Goal: Register for event/course

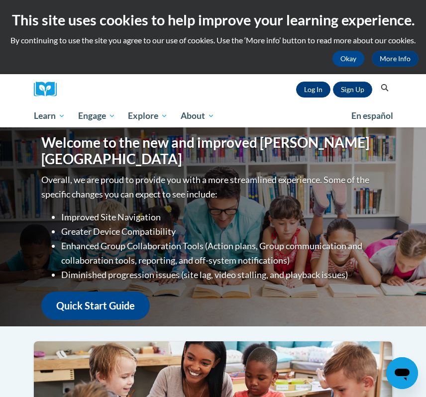
click at [308, 88] on link "Log In" at bounding box center [313, 90] width 34 height 16
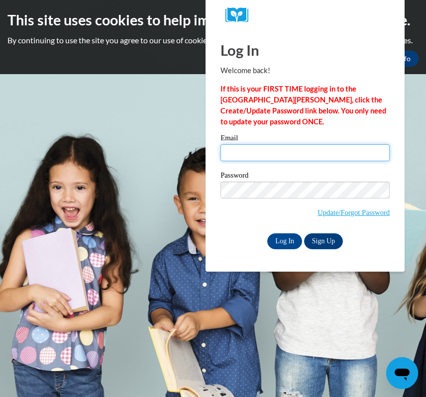
type input "[EMAIL_ADDRESS][DOMAIN_NAME]"
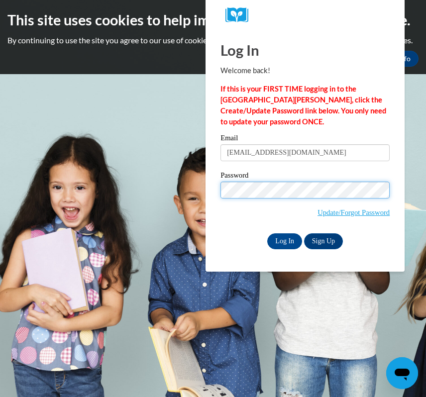
click at [284, 239] on input "Log In" at bounding box center [284, 241] width 35 height 16
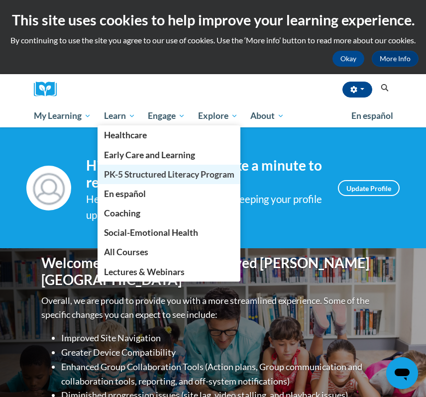
click at [147, 178] on span "PK-5 Structured Literacy Program" at bounding box center [169, 174] width 130 height 10
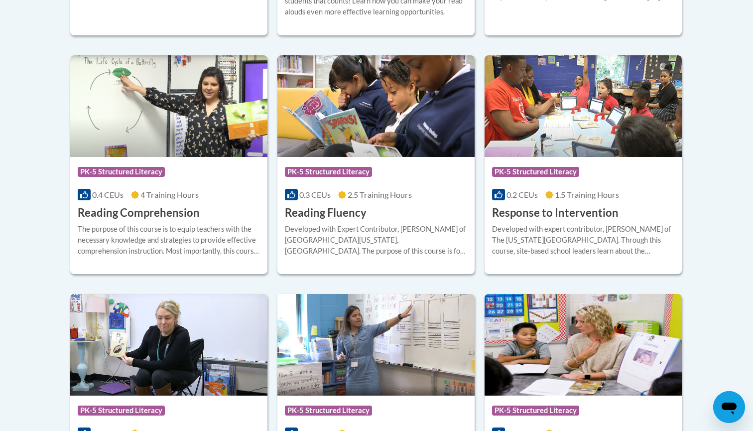
scroll to position [922, 0]
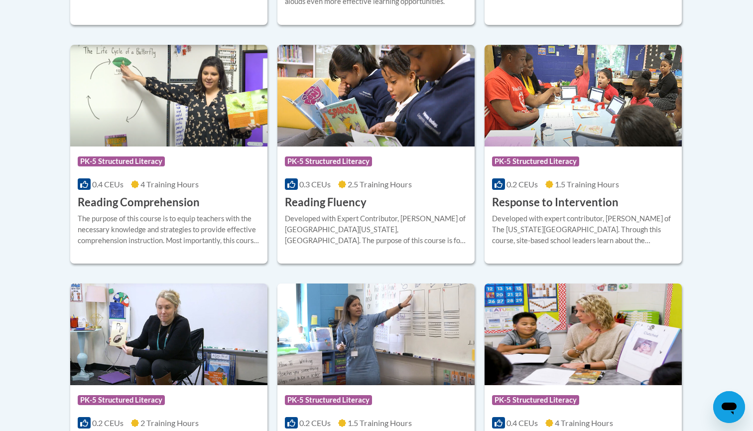
click at [342, 192] on div "Course Category: PK-5 Structured Literacy 0.3 CEUs 2.5 Training Hours COURSE Re…" at bounding box center [375, 178] width 197 height 64
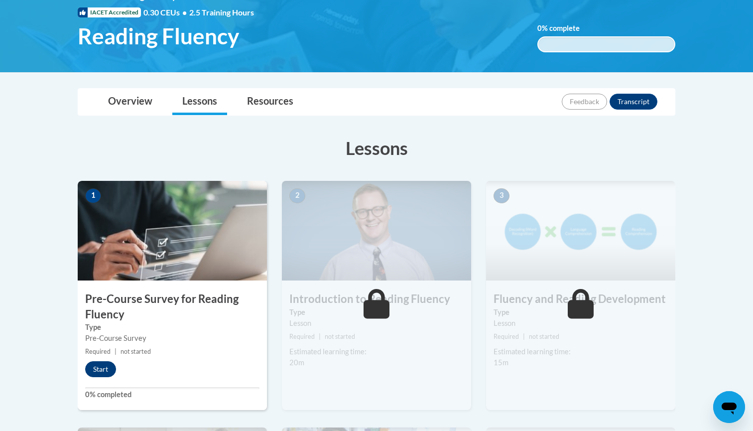
click at [99, 372] on button "Start" at bounding box center [100, 369] width 31 height 16
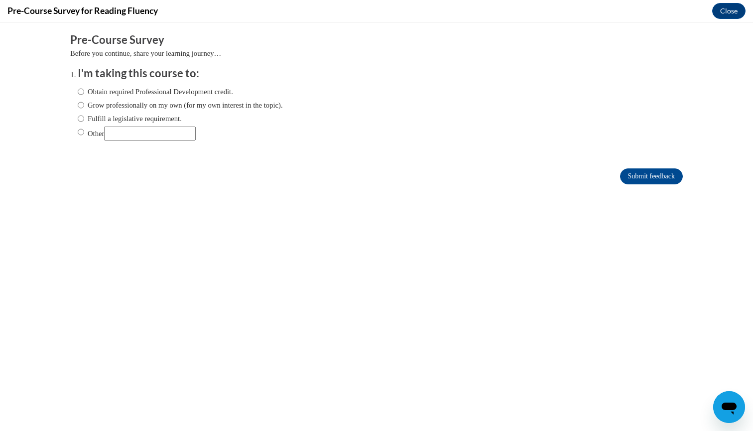
click at [81, 91] on input "Obtain required Professional Development credit." at bounding box center [81, 91] width 6 height 11
radio input "true"
click at [79, 132] on input "Other" at bounding box center [81, 131] width 6 height 11
radio input "true"
click at [632, 173] on input "Submit feedback" at bounding box center [651, 176] width 63 height 16
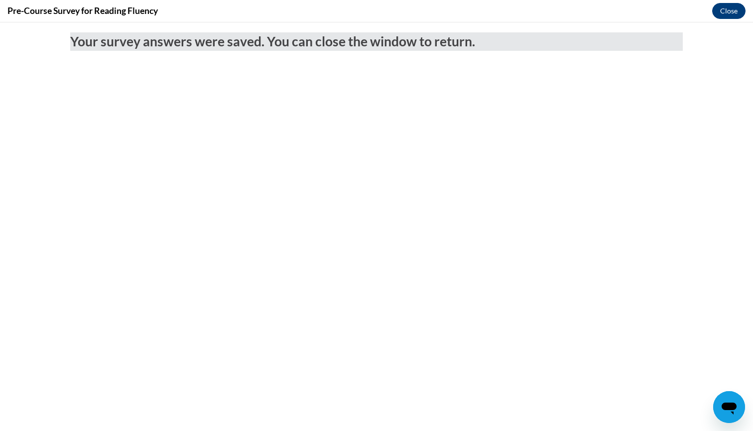
click at [724, 15] on button "Close" at bounding box center [728, 11] width 33 height 16
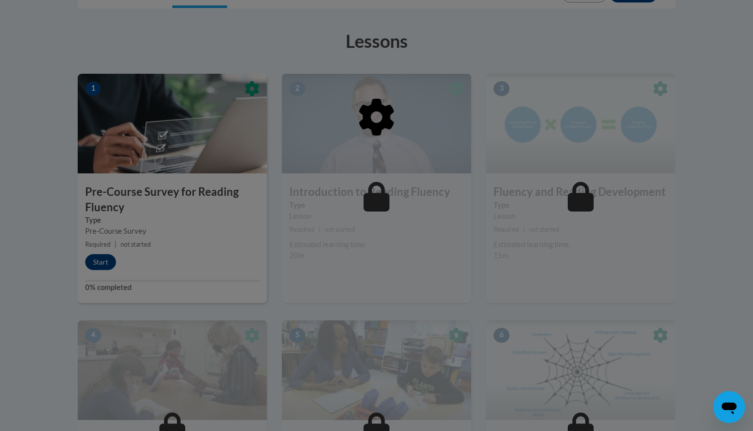
scroll to position [264, 0]
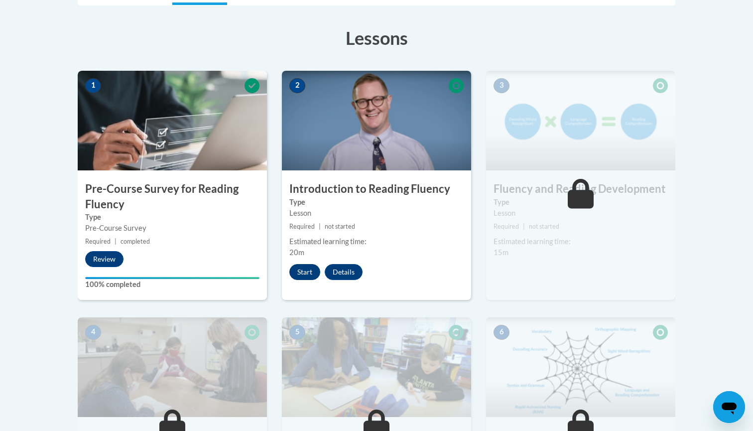
click at [309, 270] on button "Start" at bounding box center [304, 272] width 31 height 16
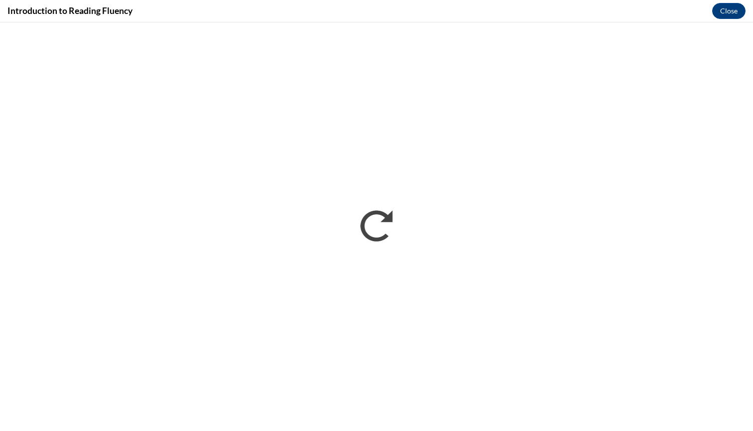
scroll to position [0, 0]
